Goal: Transaction & Acquisition: Obtain resource

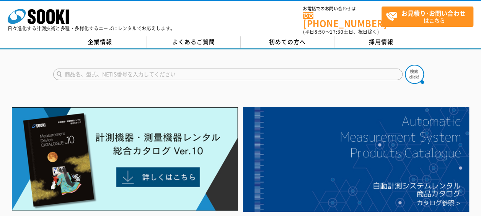
click at [141, 70] on input "text" at bounding box center [227, 73] width 349 height 11
click at [267, 68] on input "台ばかり" at bounding box center [227, 73] width 349 height 11
type input "台ばかり"
click at [411, 73] on img at bounding box center [414, 74] width 19 height 19
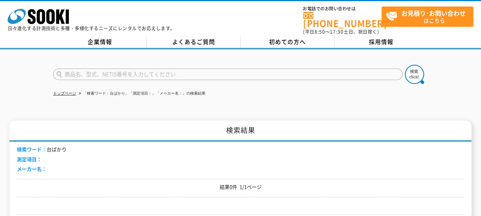
click at [100, 68] on input "text" at bounding box center [227, 73] width 349 height 11
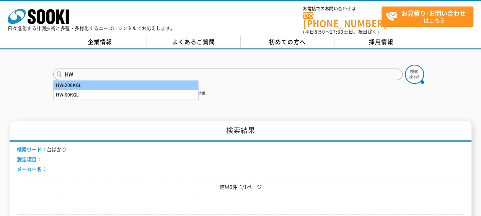
click at [83, 82] on div "HW-200KGL" at bounding box center [126, 85] width 145 height 10
type input "HW-200KGL"
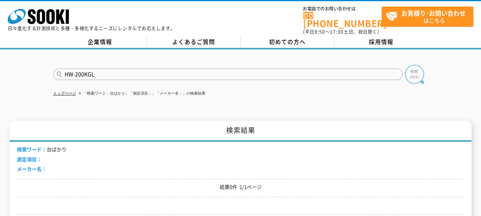
click at [409, 68] on img at bounding box center [414, 74] width 19 height 19
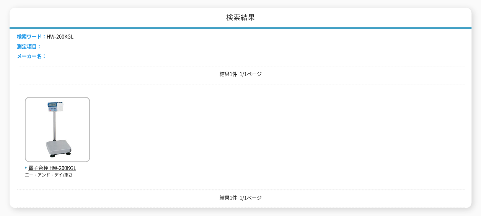
scroll to position [115, 0]
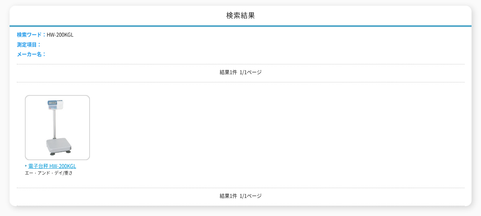
click at [50, 163] on span "電子台秤 HW-200KGL" at bounding box center [57, 166] width 65 height 8
click at [49, 162] on span "電子台秤 HW-200KGL" at bounding box center [57, 166] width 65 height 8
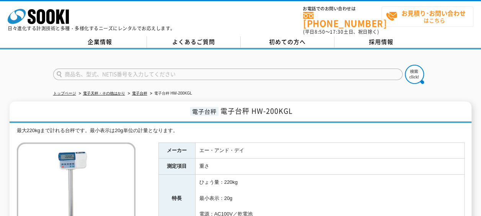
click at [424, 13] on strong "お見積り･お問い合わせ" at bounding box center [433, 12] width 64 height 9
